Goal: Information Seeking & Learning: Learn about a topic

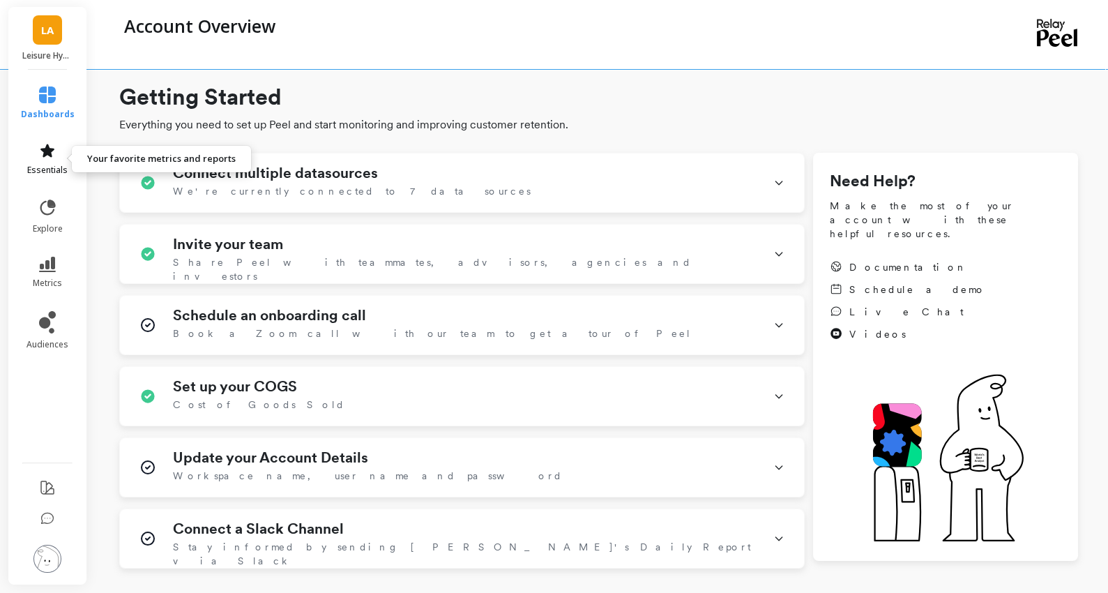
click at [50, 153] on icon at bounding box center [47, 150] width 14 height 13
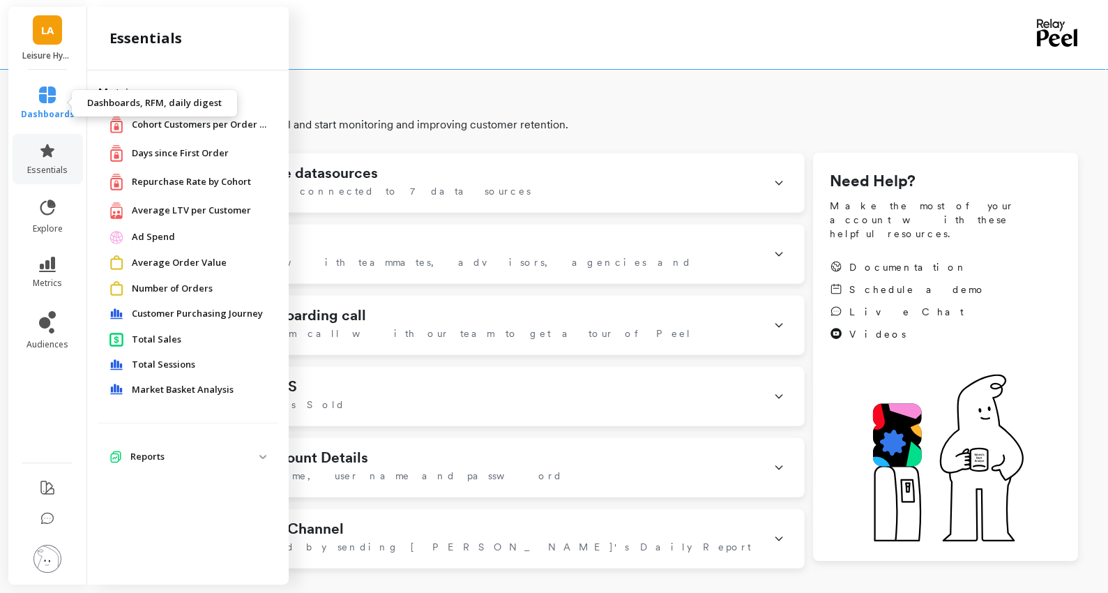
click at [50, 107] on link "dashboards" at bounding box center [48, 102] width 54 height 33
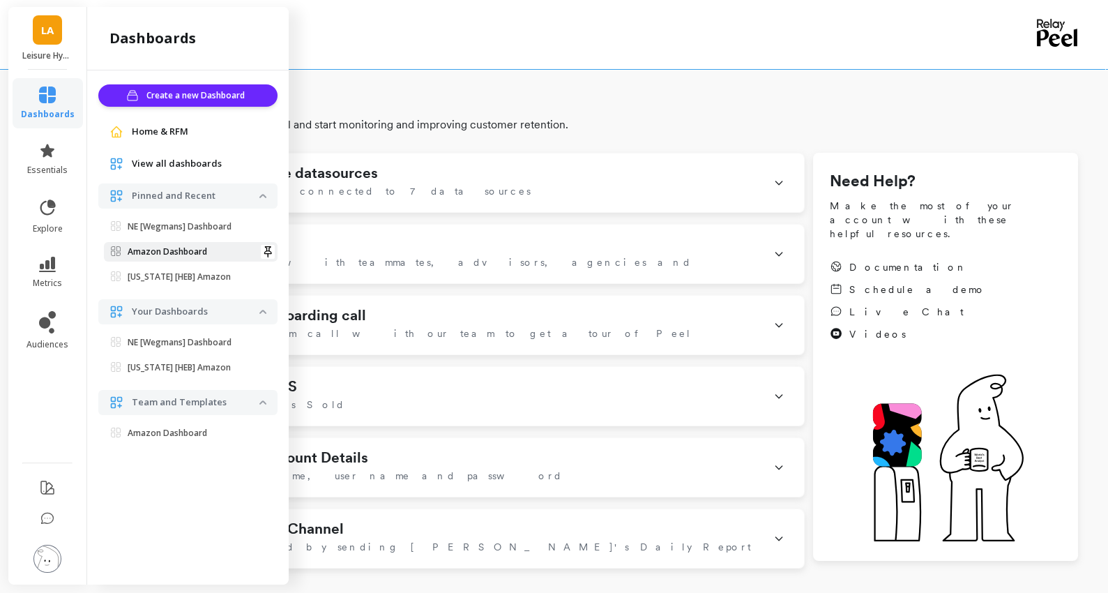
click at [168, 243] on link "Amazon Dashboard" at bounding box center [191, 252] width 174 height 20
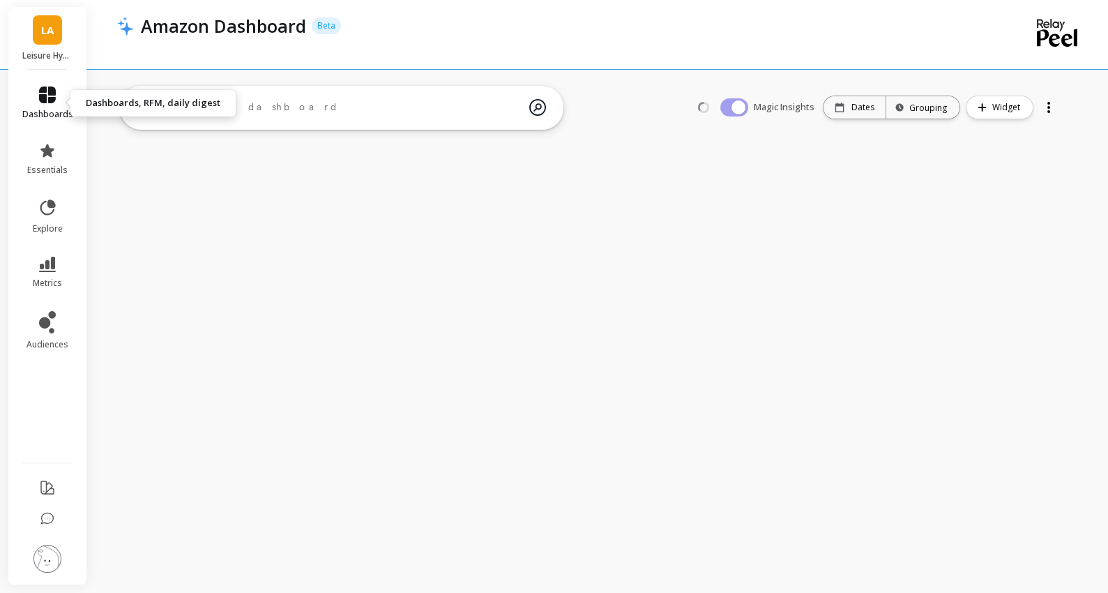
click at [47, 100] on icon at bounding box center [47, 94] width 17 height 17
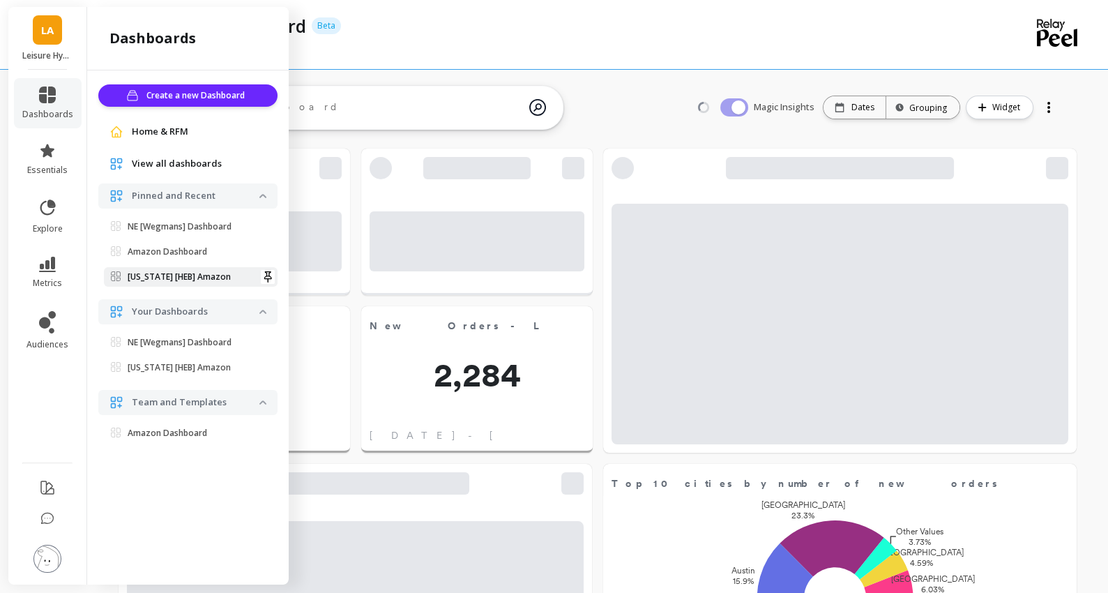
click at [160, 273] on p "Texas [HEB] Amazon" at bounding box center [179, 276] width 103 height 11
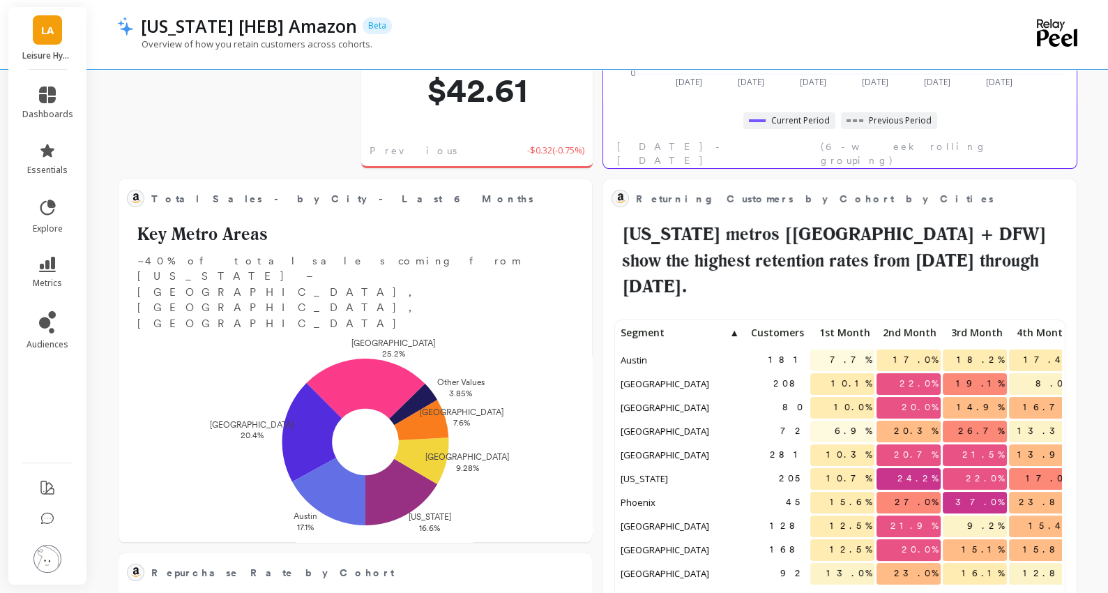
scroll to position [354, 0]
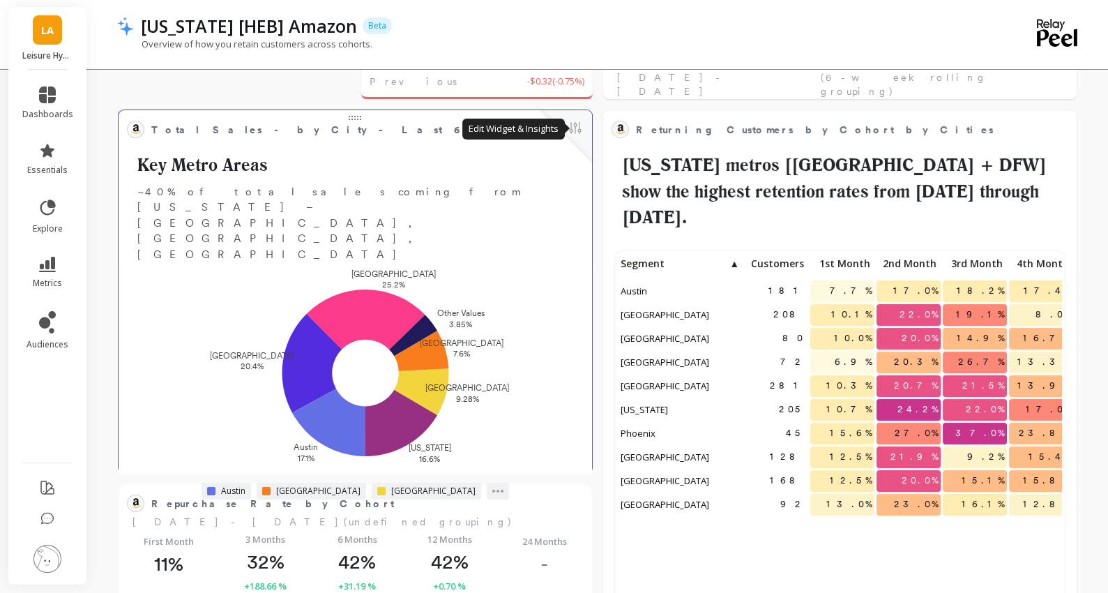
click at [574, 128] on button at bounding box center [575, 129] width 17 height 20
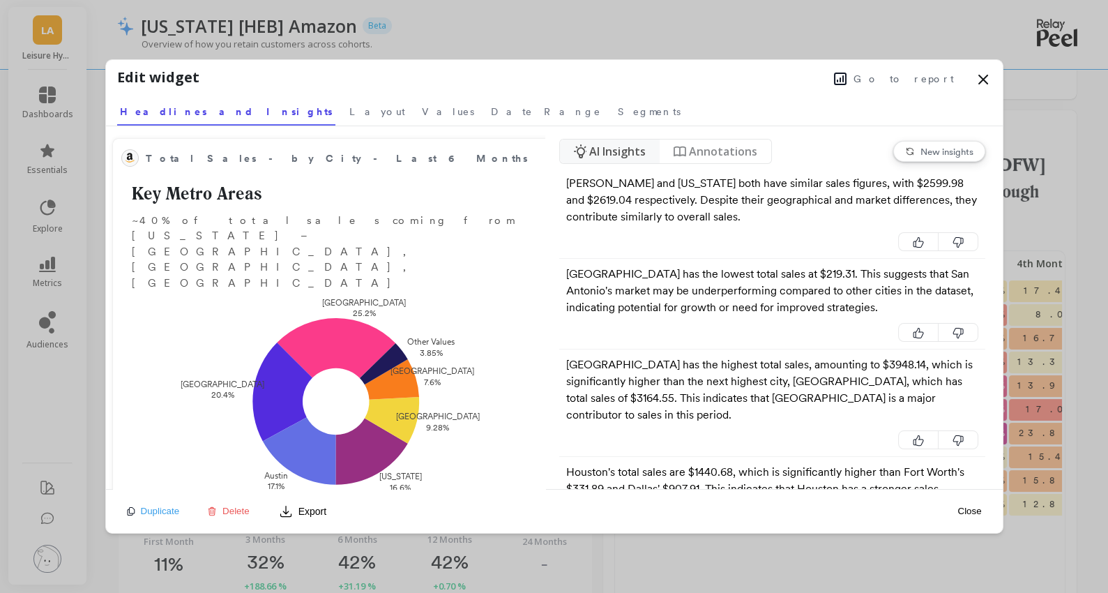
click at [905, 75] on span "Go to report" at bounding box center [904, 79] width 100 height 14
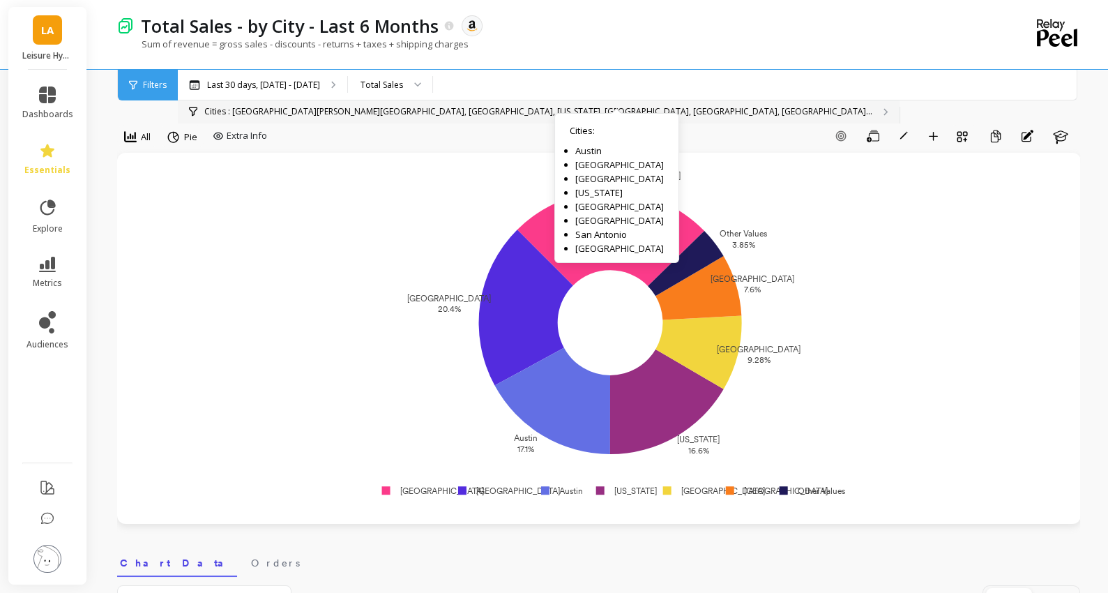
click at [568, 106] on p "Cities : [GEOGRAPHIC_DATA][PERSON_NAME][GEOGRAPHIC_DATA], [GEOGRAPHIC_DATA], [U…" at bounding box center [538, 111] width 668 height 11
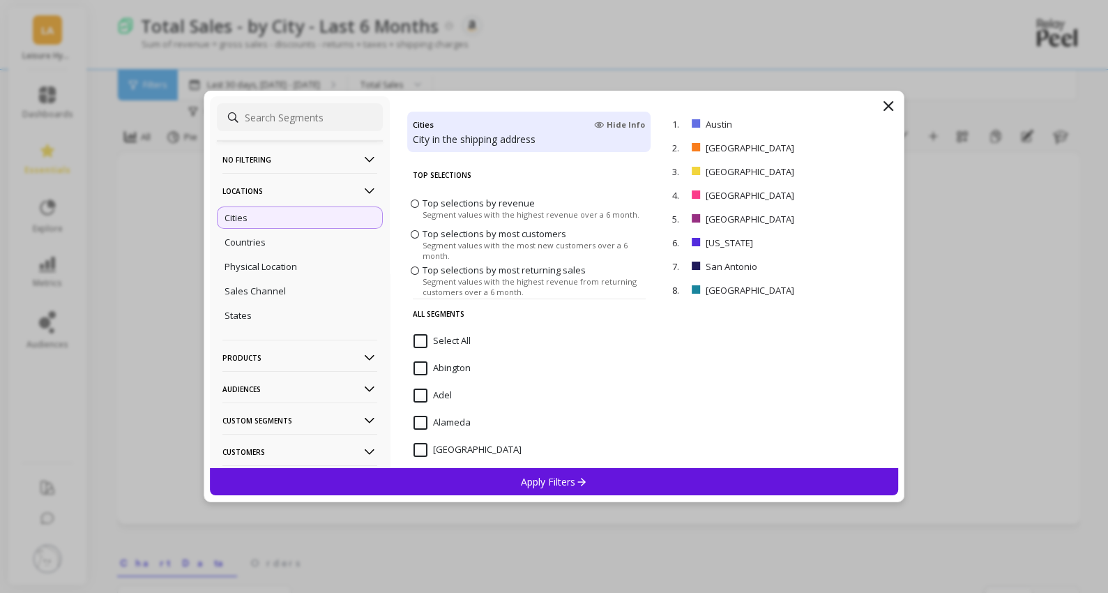
click at [414, 266] on span at bounding box center [415, 270] width 8 height 8
click at [0, 0] on input "Top selections by most returning sales Segment values with the highest revenue …" at bounding box center [0, 0] width 0 height 0
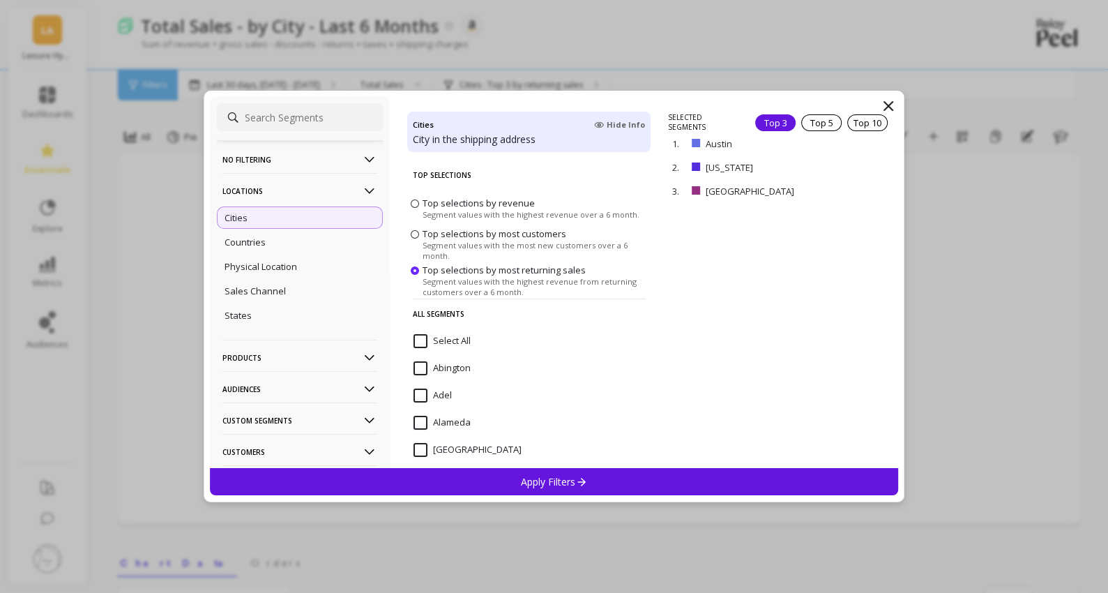
click at [417, 209] on label "Top selections by revenue Segment values with the highest revenue over a 6 mont…" at bounding box center [525, 208] width 229 height 23
click at [0, 0] on input "Top selections by revenue Segment values with the highest revenue over a 6 mont…" at bounding box center [0, 0] width 0 height 0
click at [859, 119] on div "Top 10" at bounding box center [867, 122] width 40 height 17
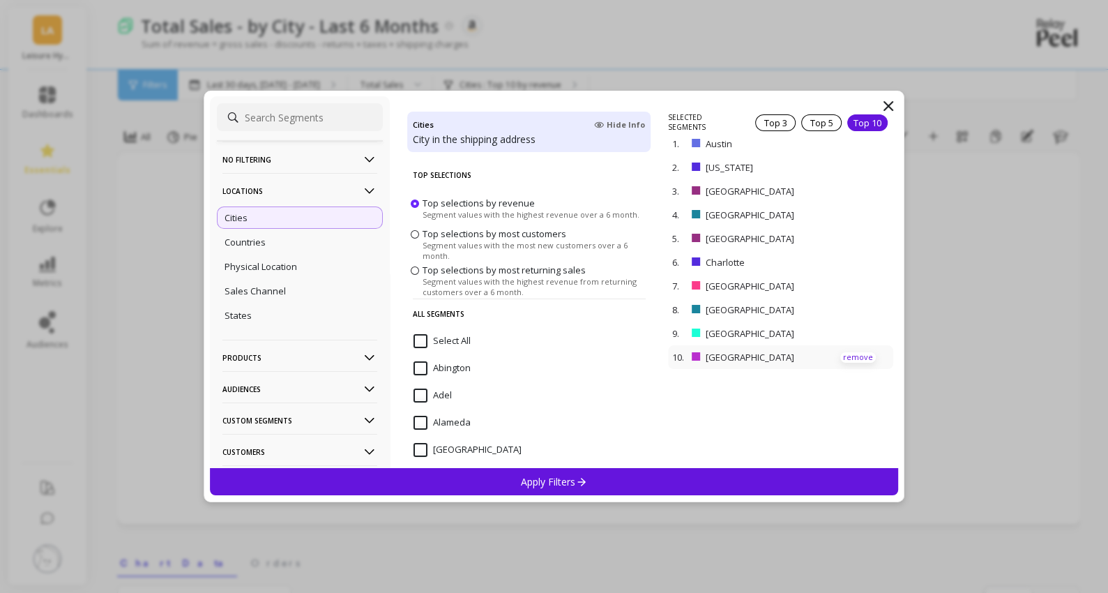
click at [850, 353] on p "remove" at bounding box center [858, 357] width 36 height 10
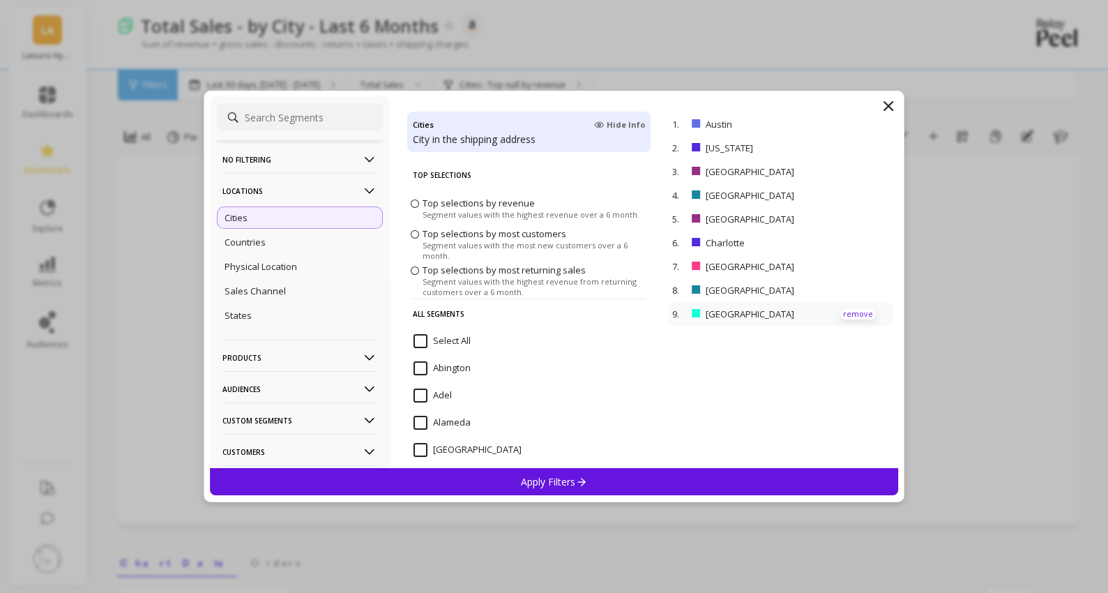
click at [858, 317] on p "remove" at bounding box center [858, 314] width 36 height 10
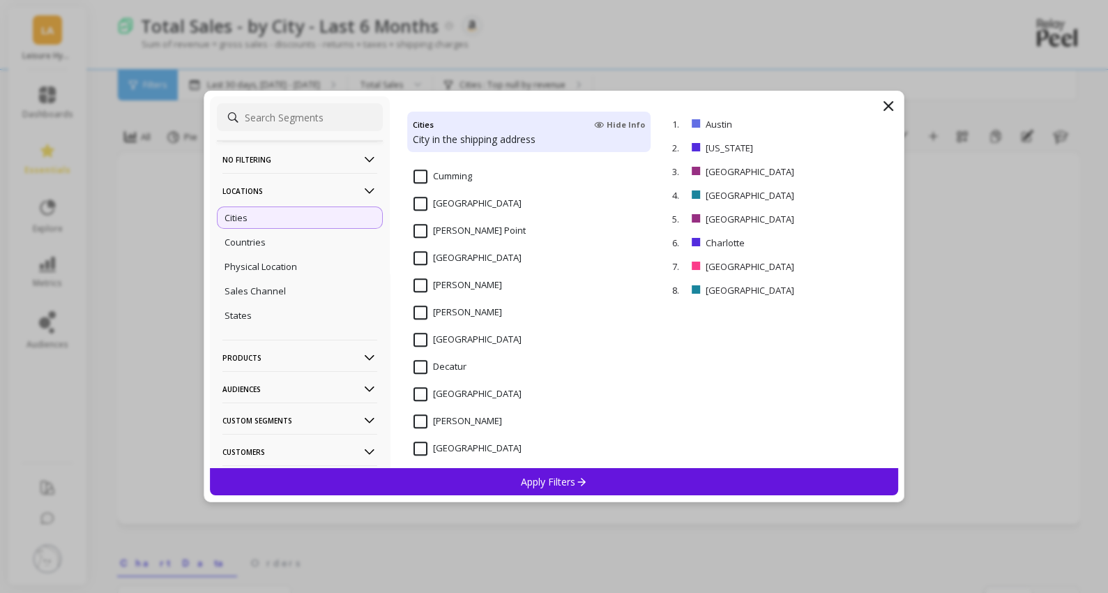
scroll to position [3399, 0]
click at [416, 240] on span "[GEOGRAPHIC_DATA]" at bounding box center [468, 240] width 108 height 29
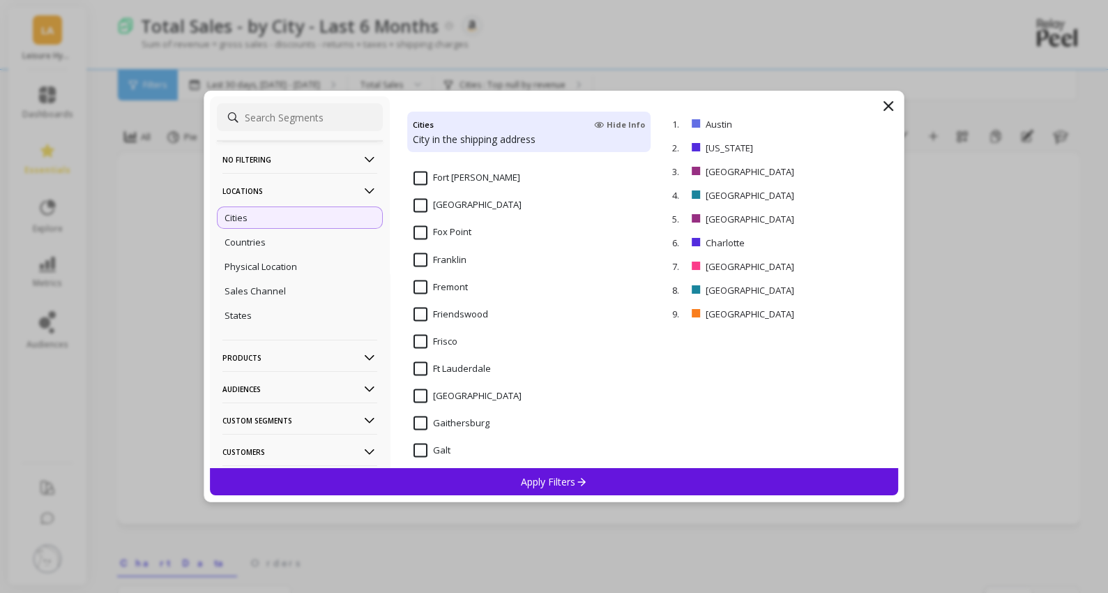
scroll to position [4895, 0]
click at [415, 199] on Worth "[GEOGRAPHIC_DATA]" at bounding box center [468, 206] width 108 height 14
click at [533, 477] on p "Apply Filters" at bounding box center [554, 481] width 66 height 13
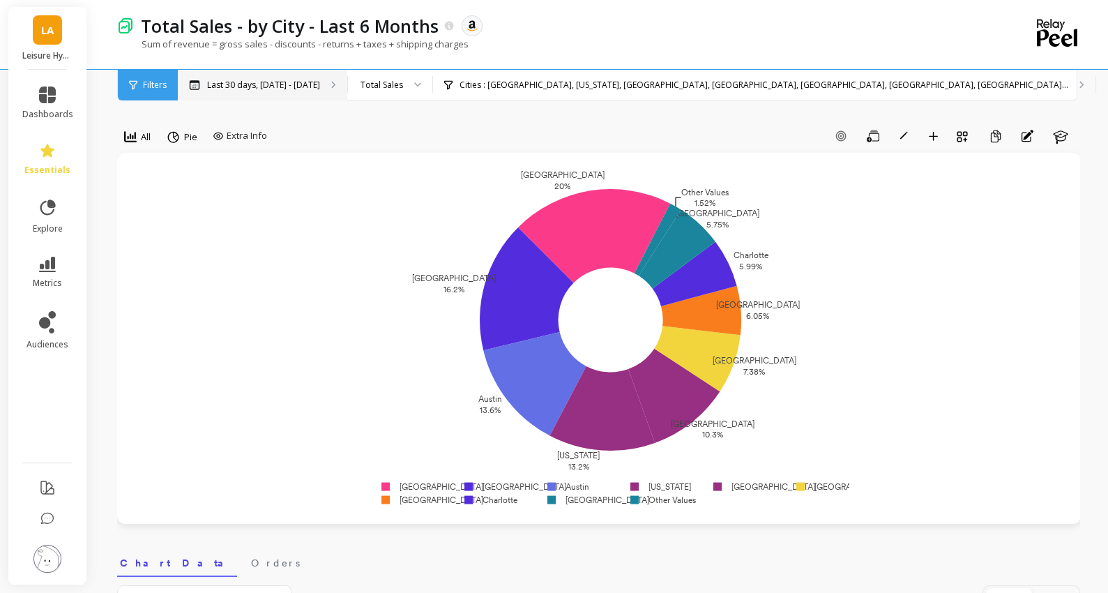
click at [307, 84] on p "Last 30 days, [DATE] - [DATE]" at bounding box center [263, 85] width 113 height 11
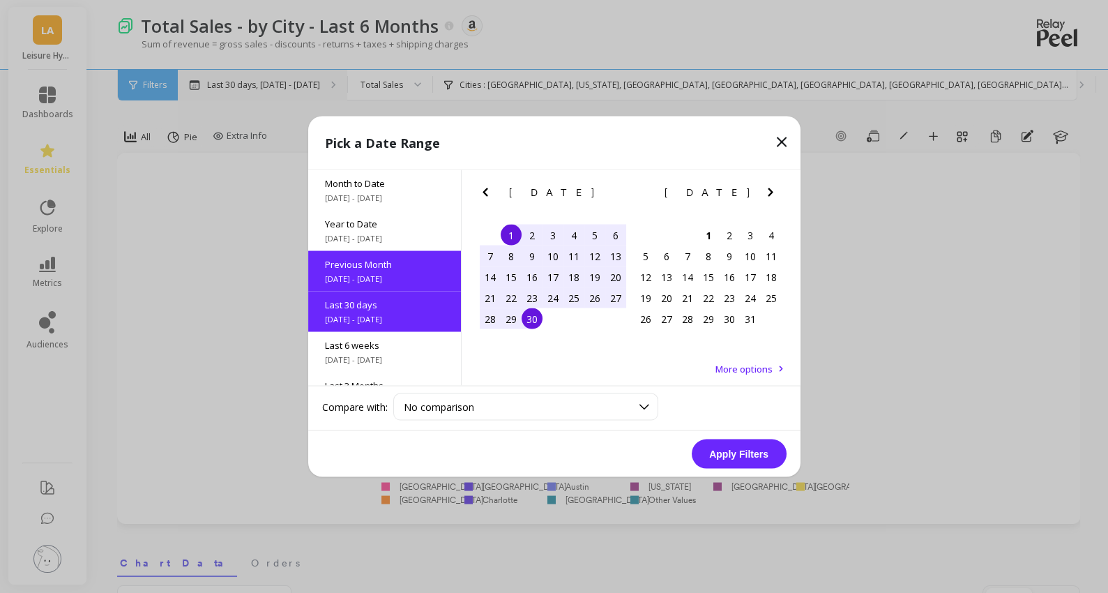
scroll to position [33, 0]
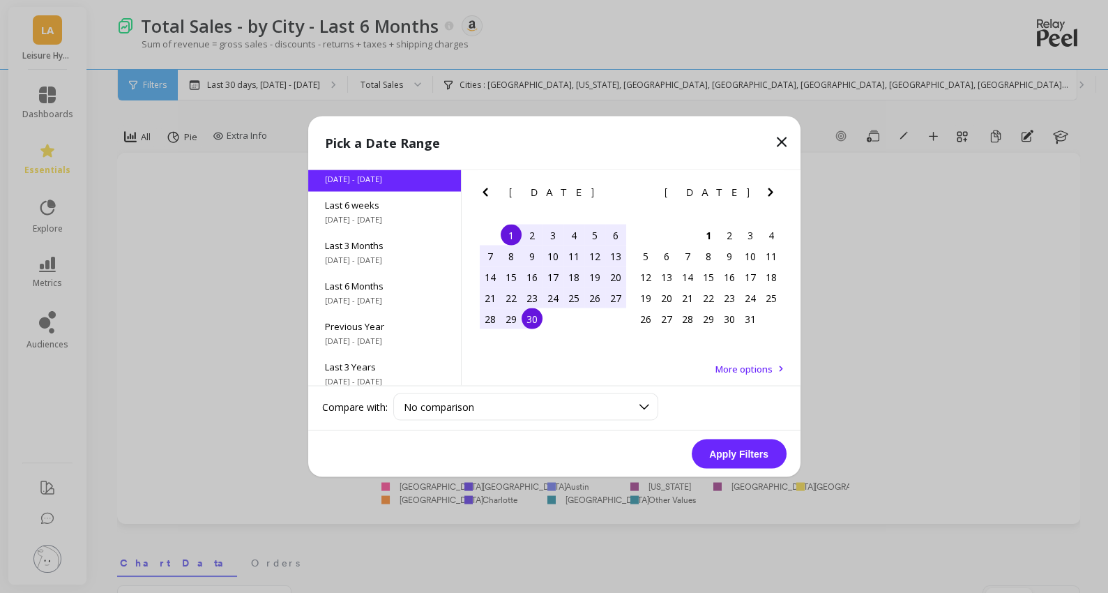
click at [375, 295] on span "[DATE] - [DATE]" at bounding box center [384, 300] width 119 height 11
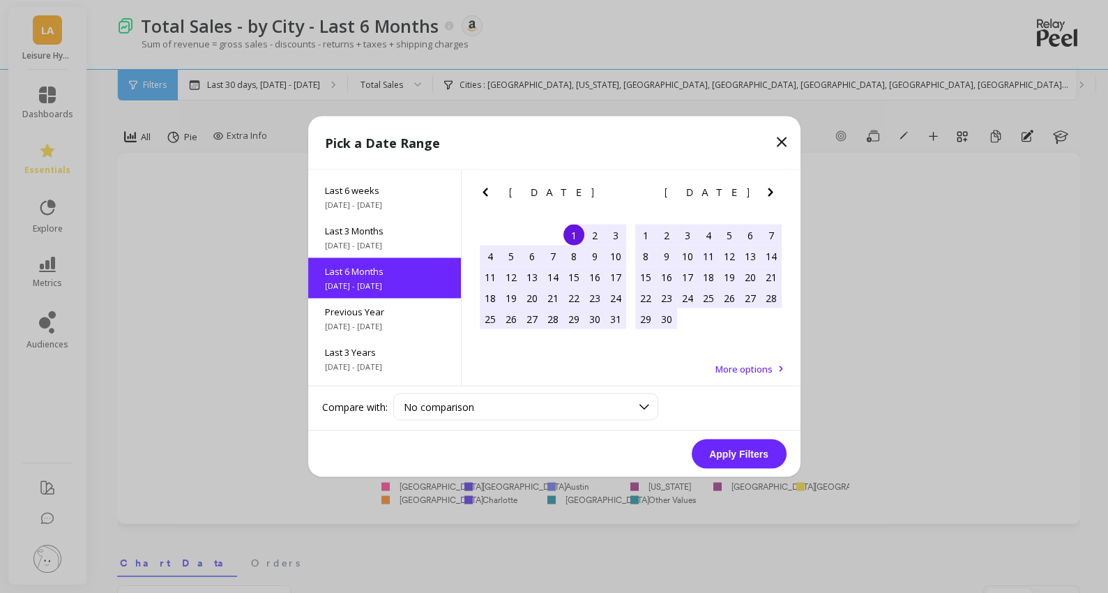
click at [747, 448] on button "Apply Filters" at bounding box center [739, 453] width 95 height 29
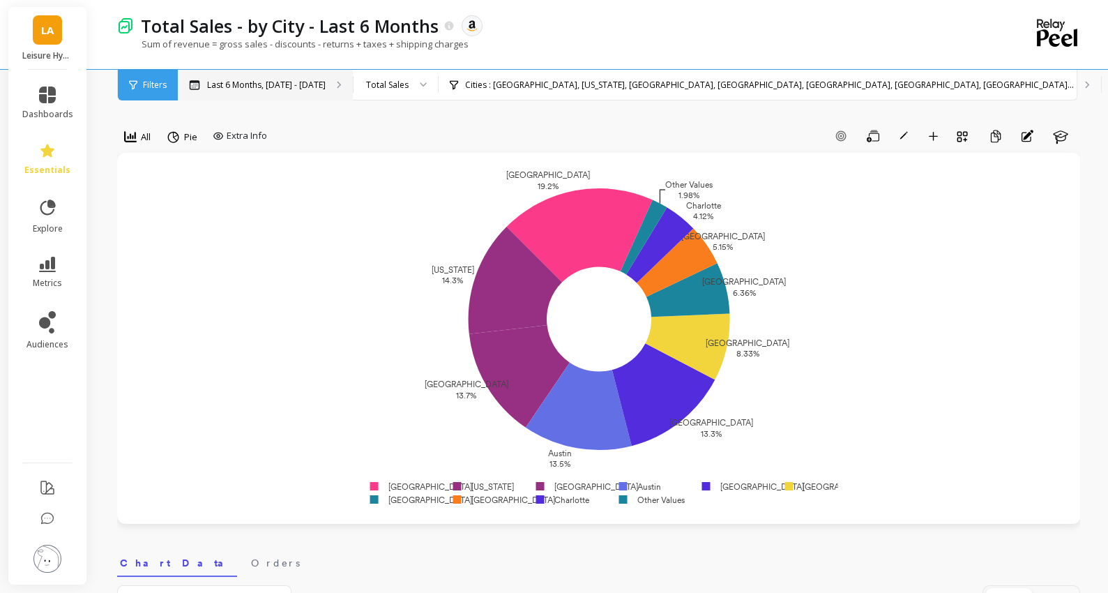
click at [262, 85] on p "Last 6 Months, [DATE] - [DATE]" at bounding box center [266, 85] width 119 height 11
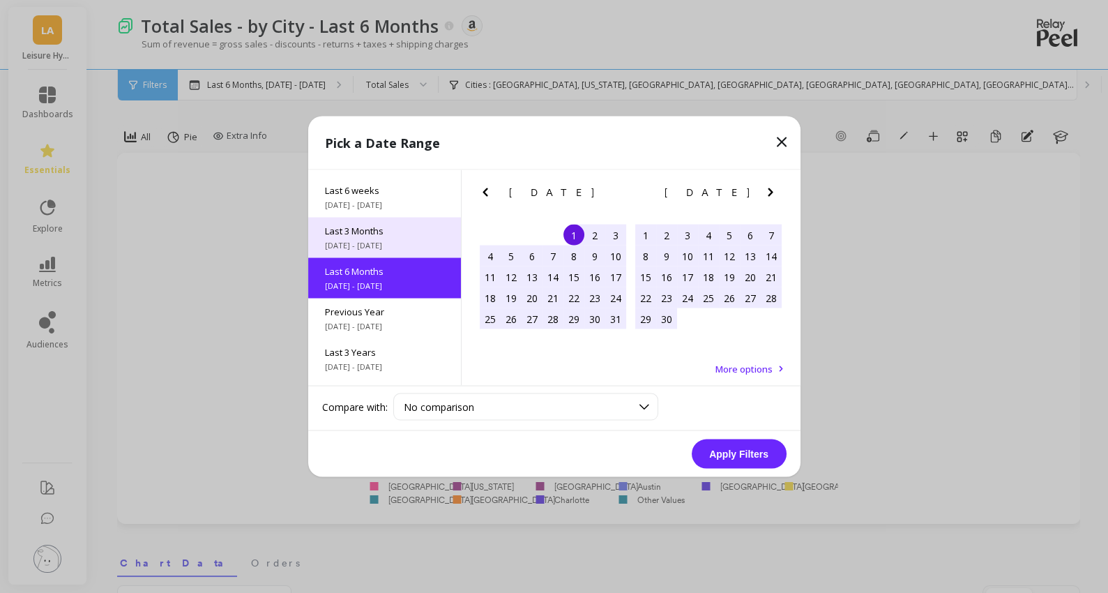
click at [372, 251] on div "Last 3 Months [DATE] - [DATE]" at bounding box center [384, 238] width 153 height 40
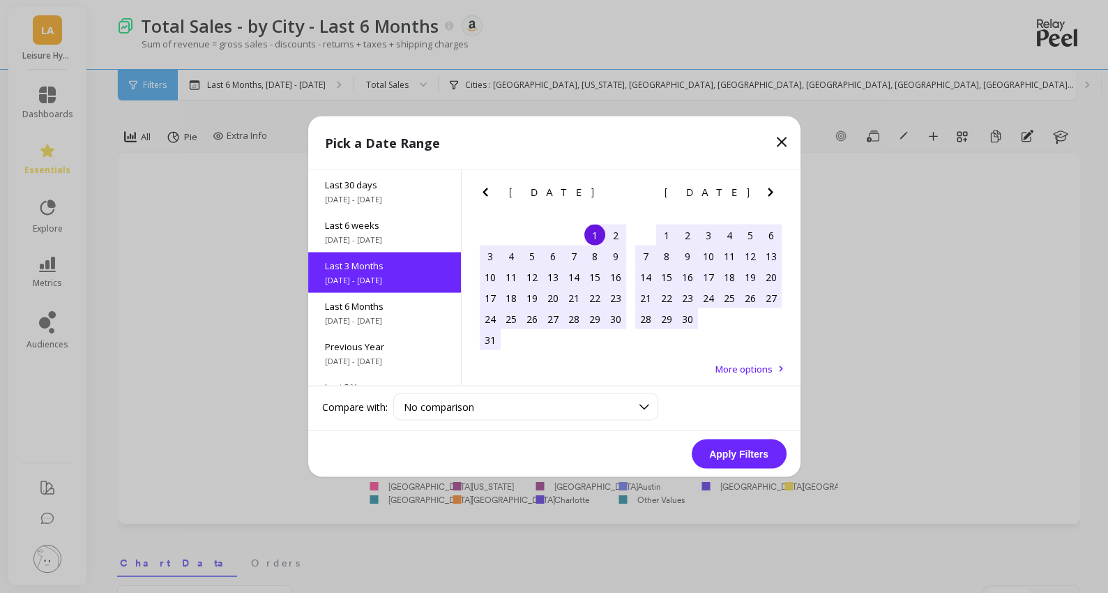
scroll to position [114, 0]
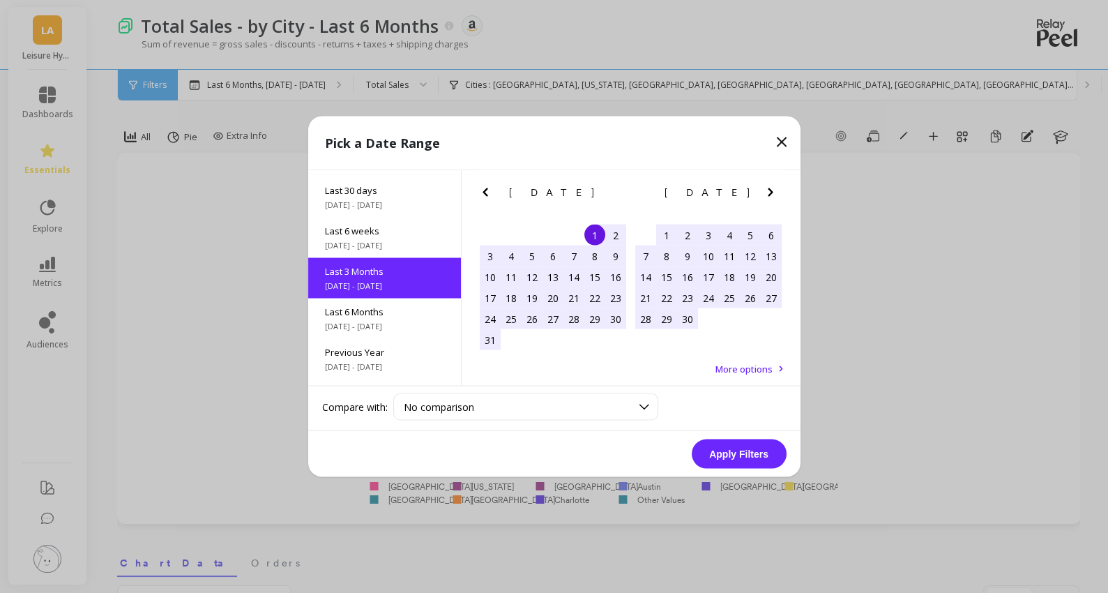
click at [737, 460] on button "Apply Filters" at bounding box center [739, 453] width 95 height 29
